Goal: Navigation & Orientation: Find specific page/section

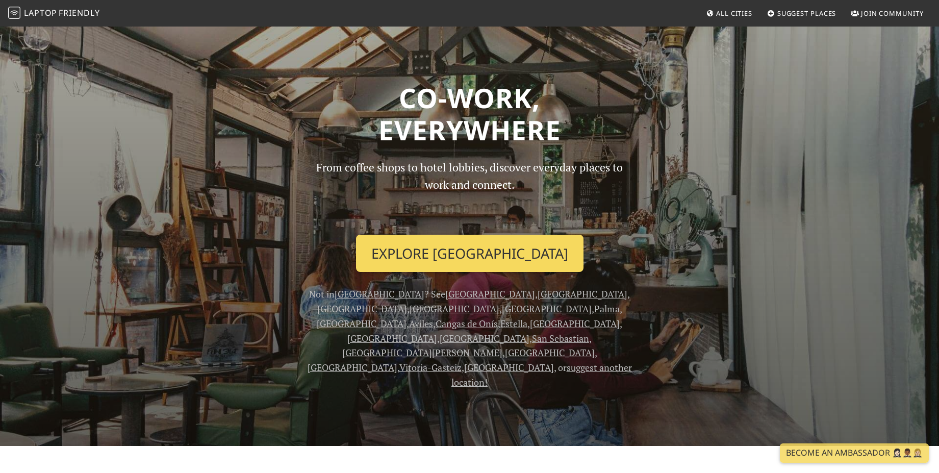
click at [442, 256] on link "Explore Granada" at bounding box center [469, 254] width 227 height 38
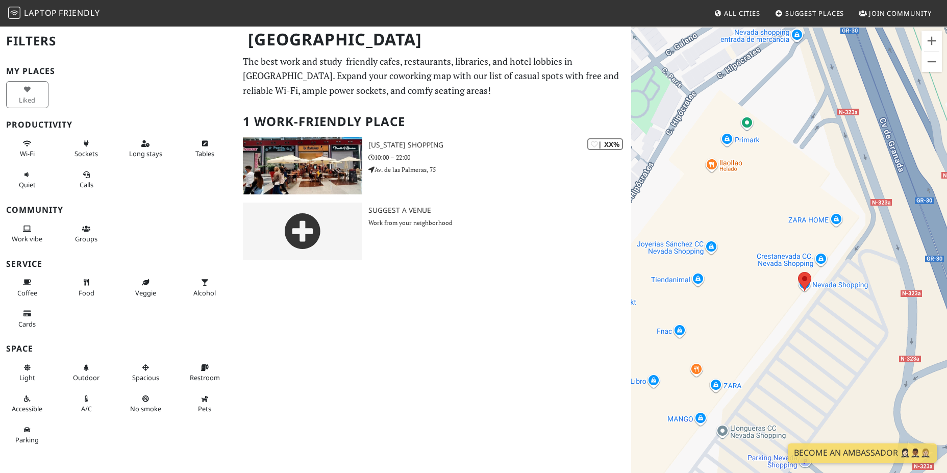
drag, startPoint x: 744, startPoint y: 234, endPoint x: 809, endPoint y: 324, distance: 111.8
click at [809, 324] on div at bounding box center [789, 262] width 316 height 473
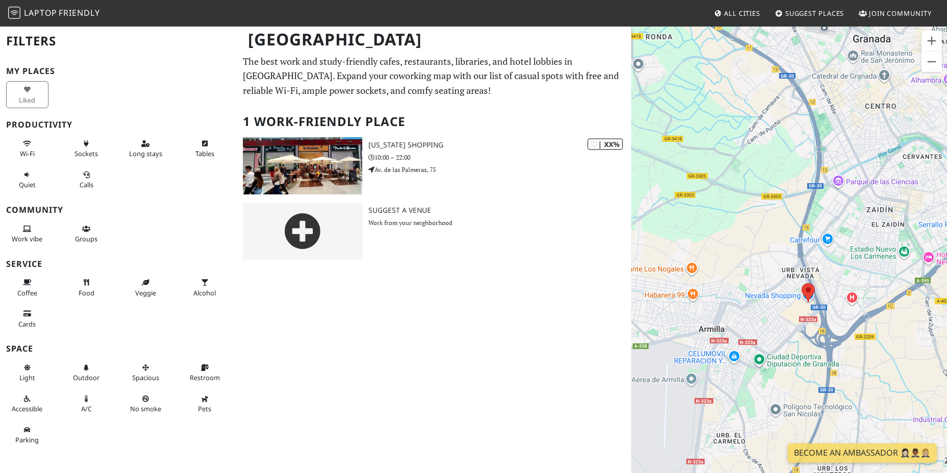
drag, startPoint x: 757, startPoint y: 356, endPoint x: 766, endPoint y: 326, distance: 30.8
click at [766, 326] on div at bounding box center [789, 262] width 316 height 473
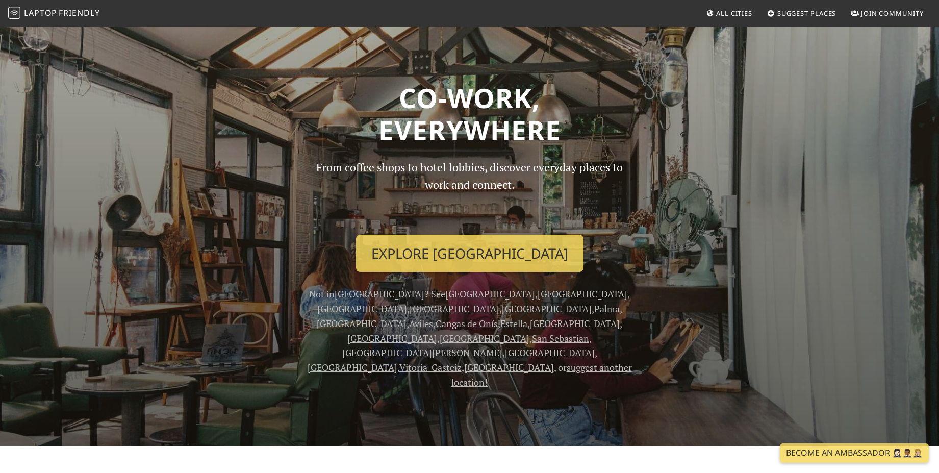
click at [486, 129] on h1 "Co-work, Everywhere" at bounding box center [469, 114] width 661 height 65
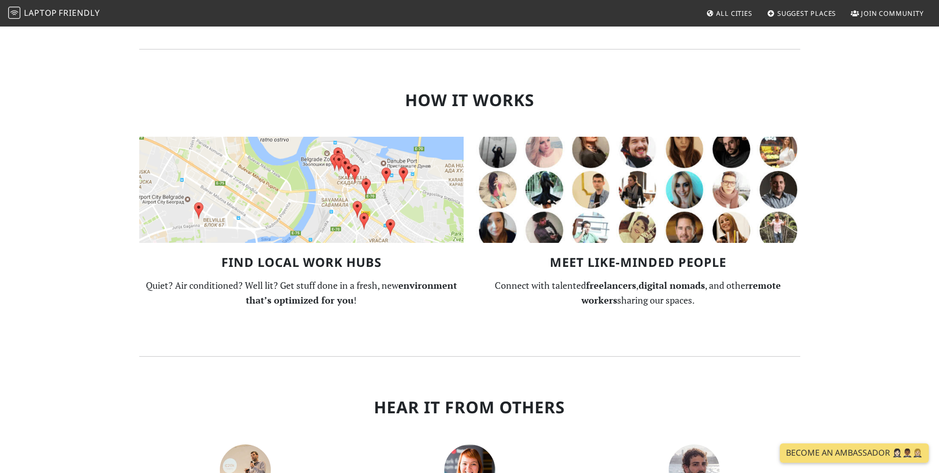
scroll to position [612, 0]
